Goal: Task Accomplishment & Management: Use online tool/utility

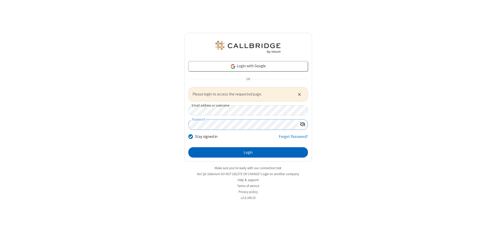
click at [248, 152] on button "Login" at bounding box center [248, 152] width 120 height 10
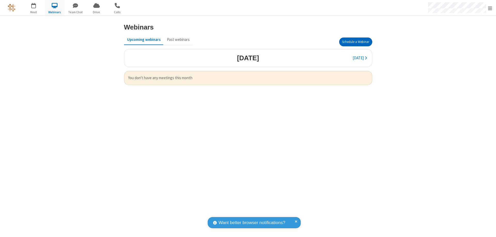
click at [356, 42] on button "Schedule a Webinar" at bounding box center [355, 41] width 33 height 9
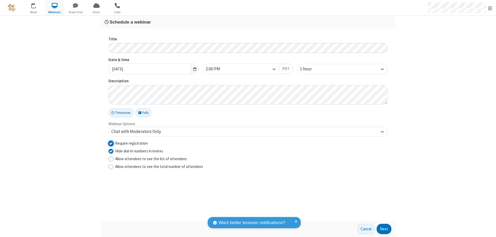
click at [111, 143] on input "Require registration" at bounding box center [111, 142] width 5 height 5
checkbox input "false"
click at [384, 229] on button "Next" at bounding box center [384, 229] width 15 height 10
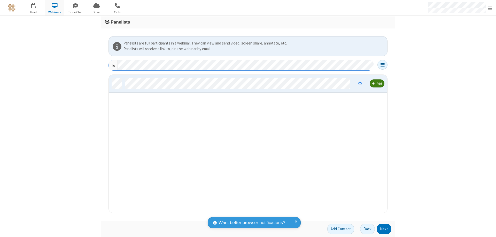
scroll to position [134, 275]
click at [384, 229] on button "Next" at bounding box center [384, 229] width 15 height 10
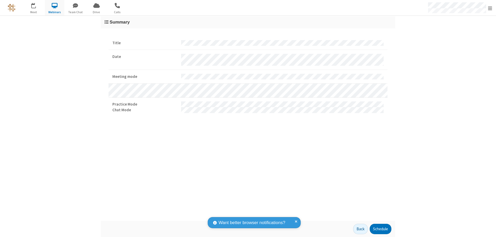
click at [381, 229] on button "Schedule" at bounding box center [381, 229] width 22 height 10
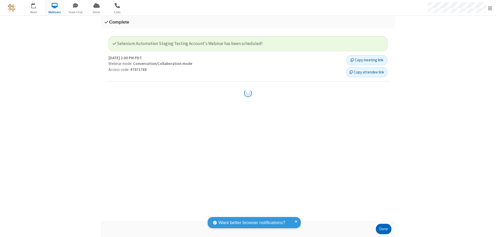
click at [384, 229] on button "Done" at bounding box center [384, 229] width 16 height 10
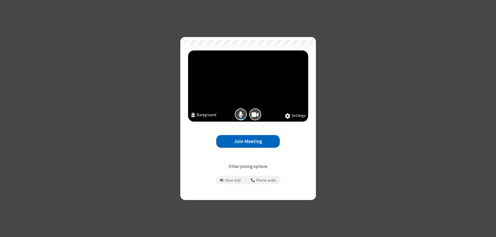
click at [248, 141] on button "Join Meeting" at bounding box center [248, 141] width 64 height 13
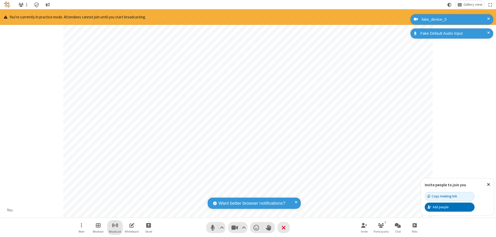
click at [115, 225] on span "Start broadcast" at bounding box center [115, 225] width 6 height 6
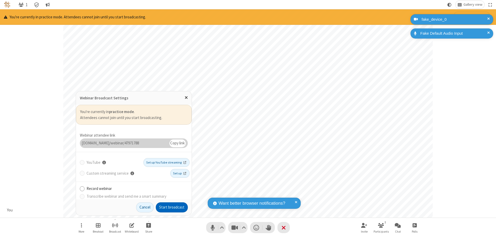
click at [172, 207] on button "Start broadcast" at bounding box center [172, 207] width 32 height 10
